Goal: Browse casually

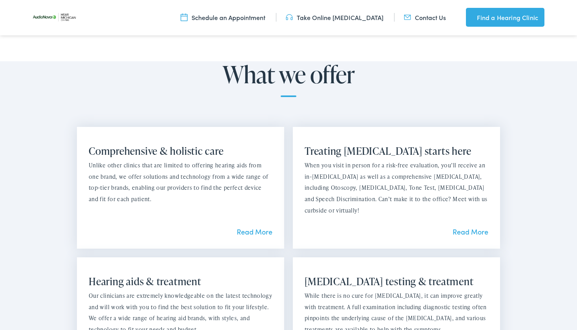
scroll to position [584, 0]
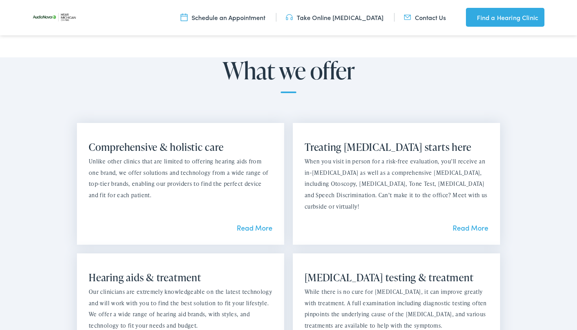
click at [154, 177] on p "Unlike other clinics that are limited to offering hearing aids from one brand, …" at bounding box center [181, 178] width 184 height 45
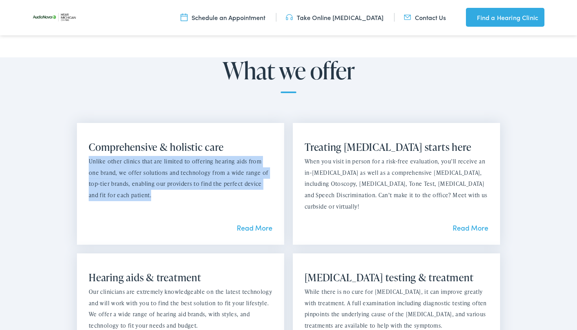
click at [154, 177] on p "Unlike other clinics that are limited to offering hearing aids from one brand, …" at bounding box center [181, 178] width 184 height 45
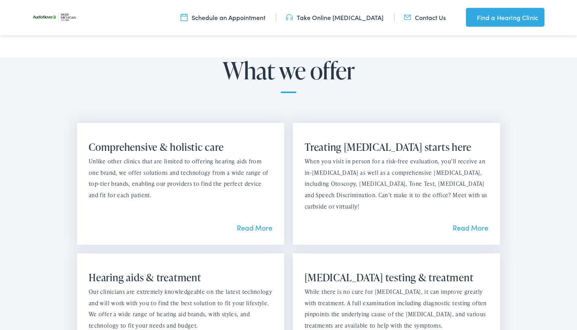
click at [420, 181] on p "When you visit in person for a risk-free evaluation, you’ll receive an in-[MEDI…" at bounding box center [397, 184] width 184 height 57
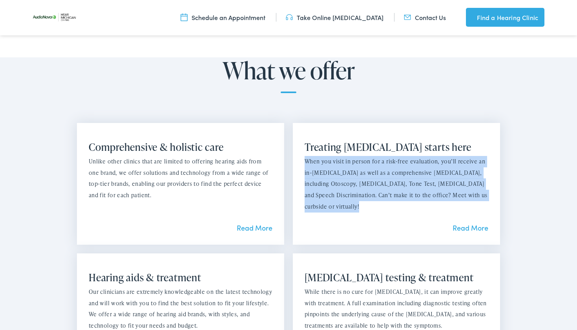
click at [420, 181] on p "When you visit in person for a risk-free evaluation, you’ll receive an in-[MEDI…" at bounding box center [397, 184] width 184 height 57
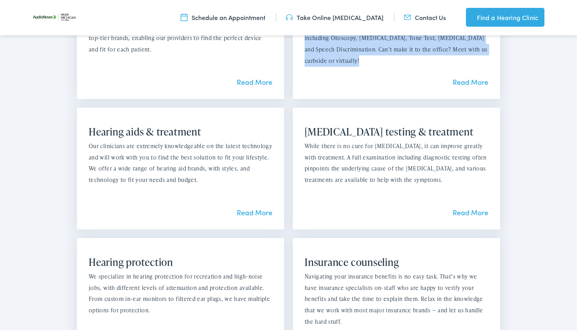
scroll to position [729, 0]
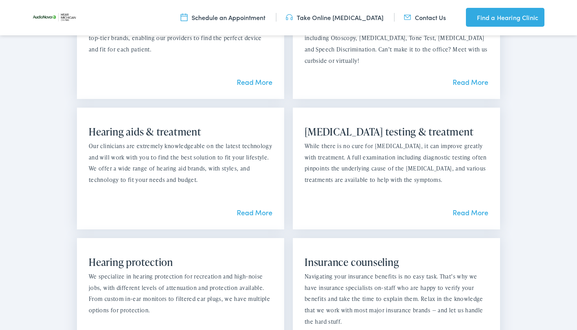
click at [387, 174] on p "While there is no cure for [MEDICAL_DATA], it can improve greatly with treatmen…" at bounding box center [397, 163] width 184 height 45
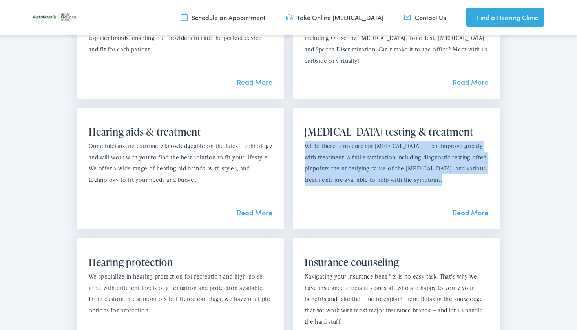
click at [387, 174] on p "While there is no cure for [MEDICAL_DATA], it can improve greatly with treatmen…" at bounding box center [397, 163] width 184 height 45
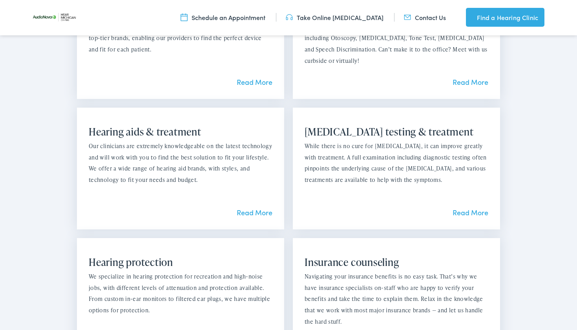
click at [374, 171] on p "While there is no cure for [MEDICAL_DATA], it can improve greatly with treatmen…" at bounding box center [397, 163] width 184 height 45
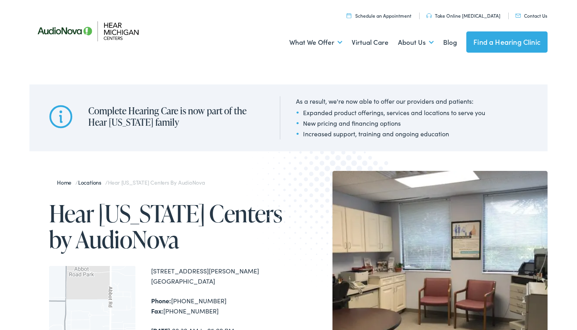
scroll to position [0, 0]
